Goal: Transaction & Acquisition: Purchase product/service

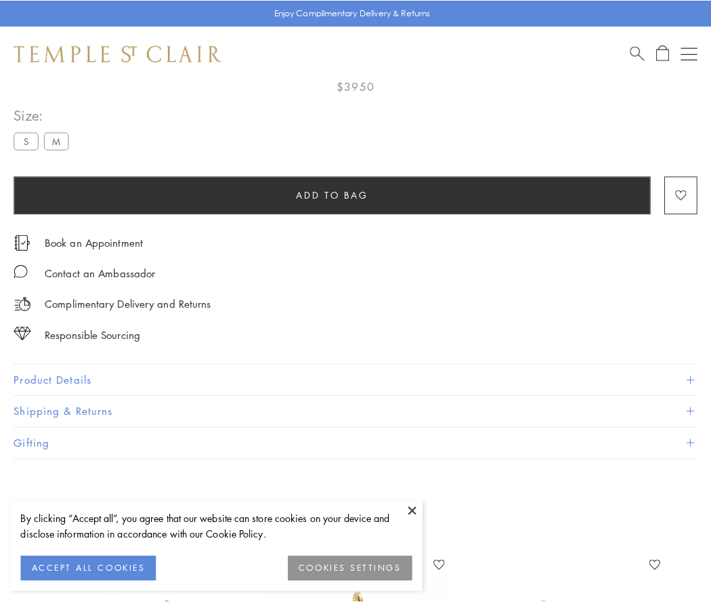
scroll to position [80, 0]
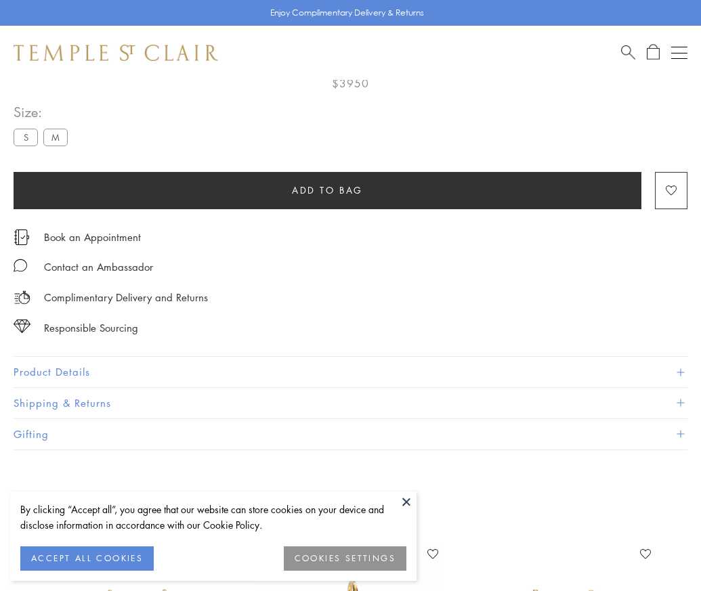
click at [327, 190] on span "Add to bag" at bounding box center [327, 190] width 71 height 15
